Goal: Find specific page/section: Find specific page/section

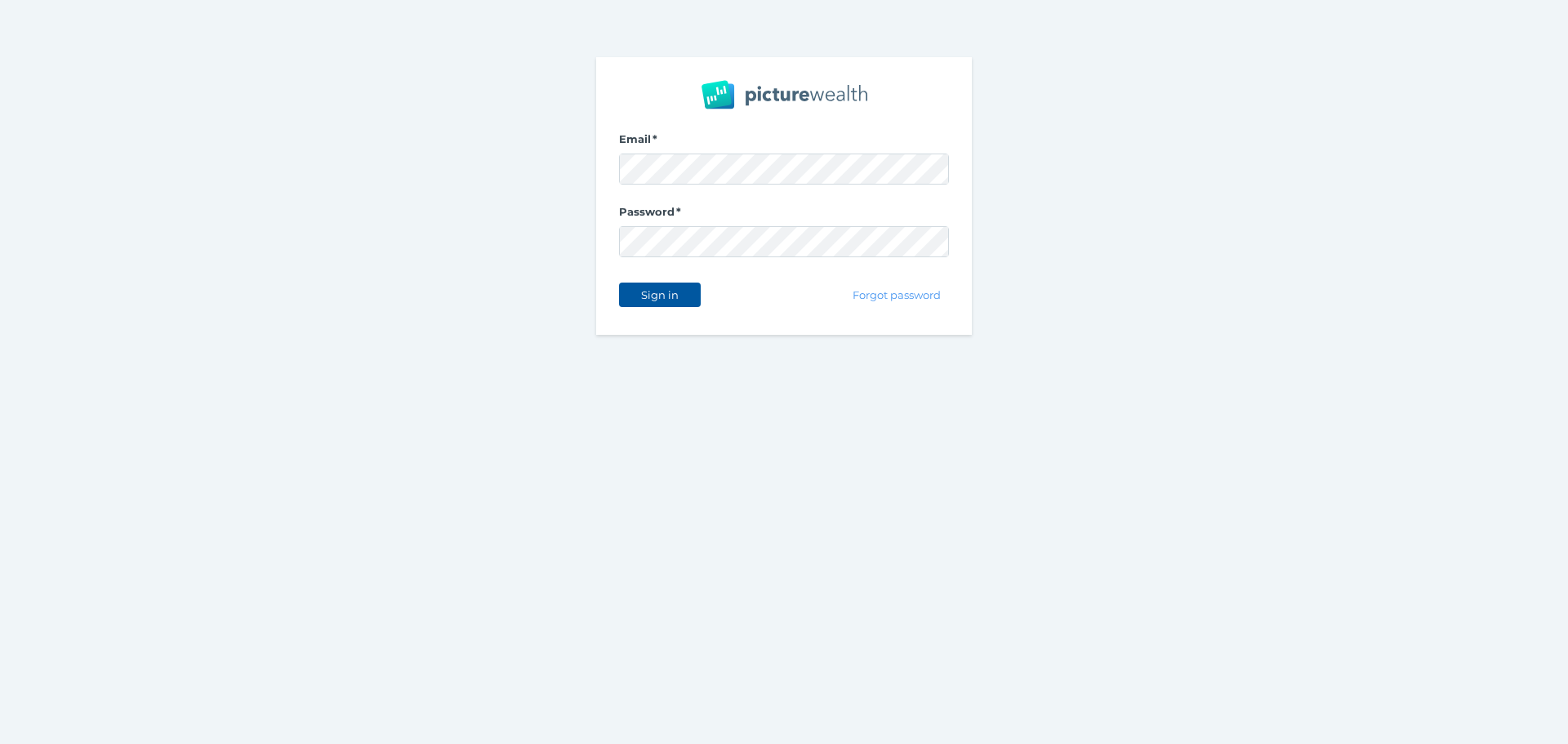
click at [669, 289] on span "Sign in" at bounding box center [659, 295] width 52 height 13
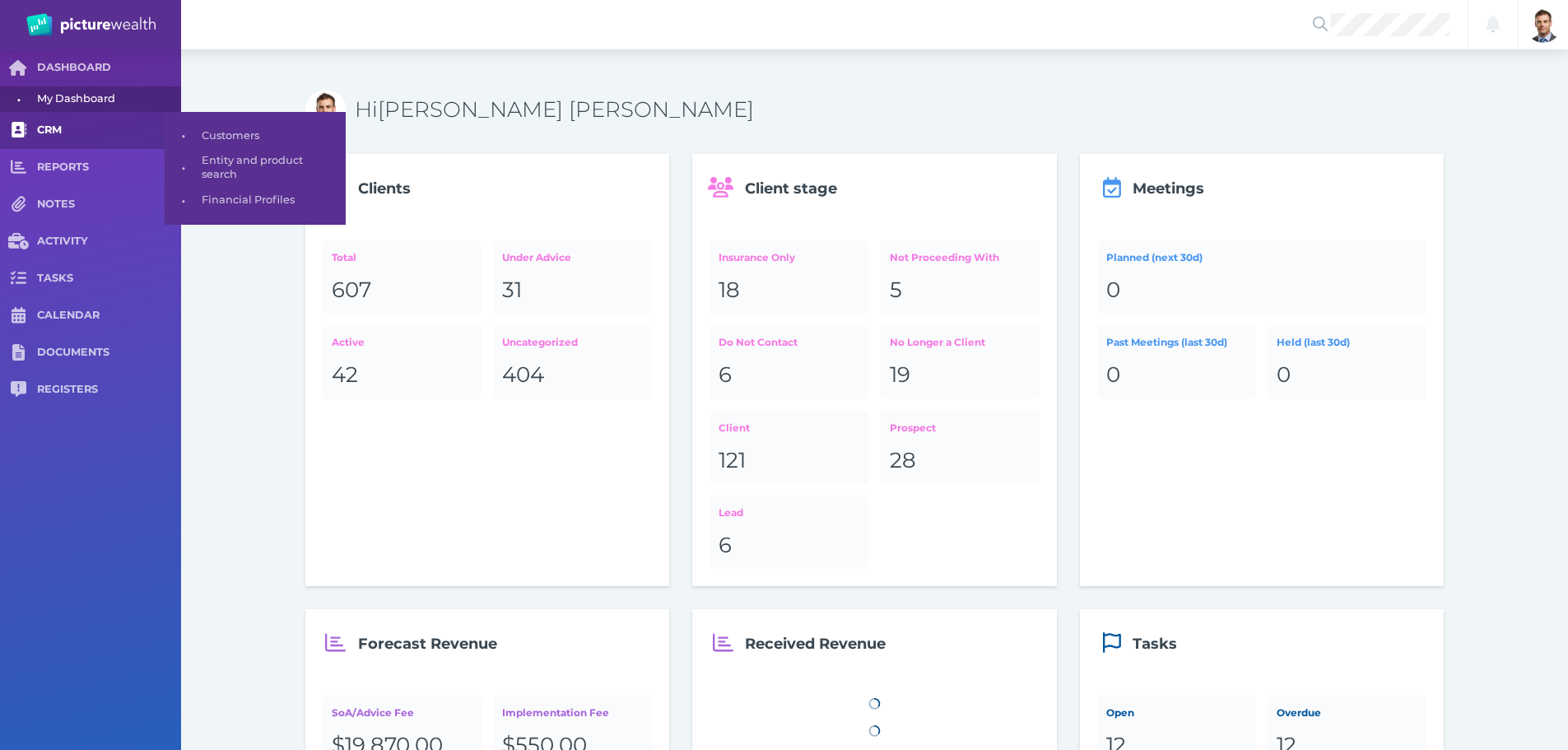
click at [48, 134] on span "CRM" at bounding box center [109, 130] width 144 height 14
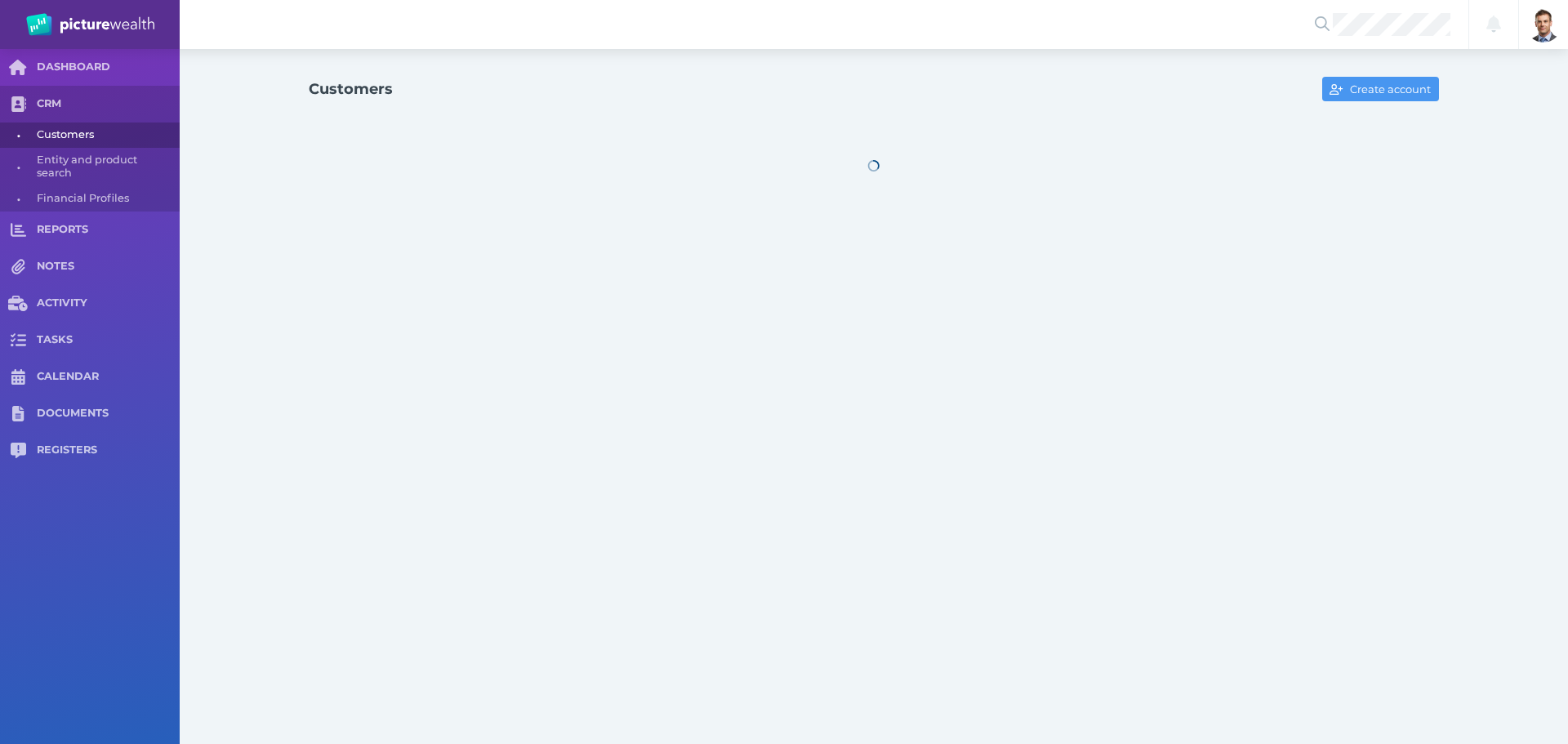
select select "25"
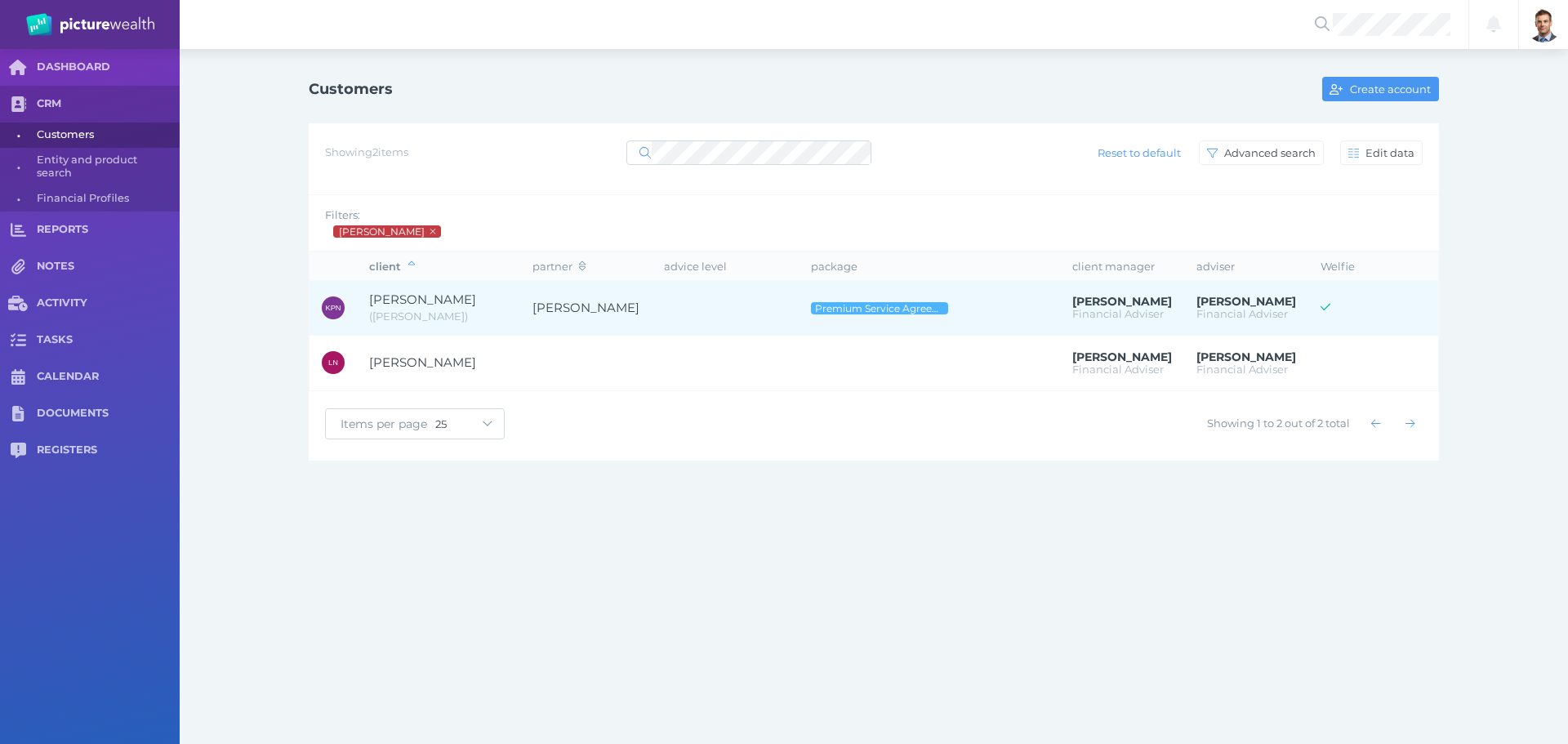
click at [454, 302] on span "[PERSON_NAME]" at bounding box center [423, 299] width 107 height 16
